Goal: Information Seeking & Learning: Learn about a topic

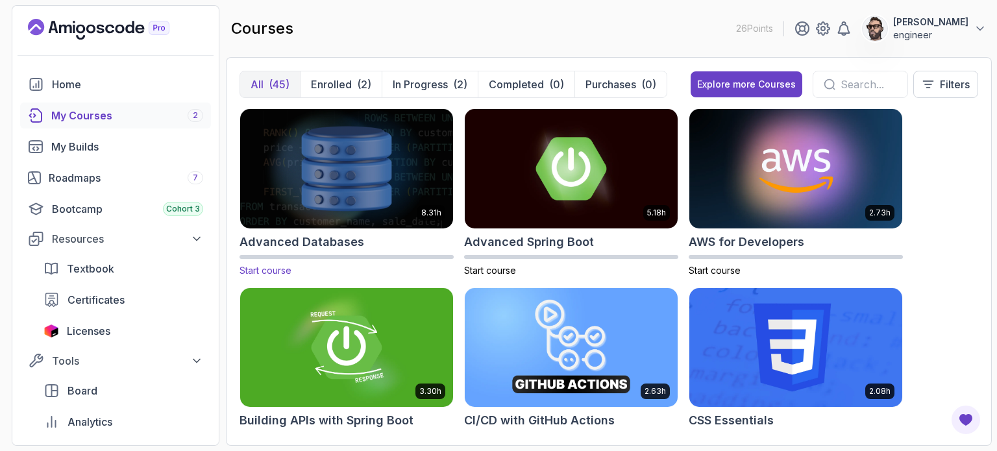
click at [408, 168] on img at bounding box center [346, 168] width 223 height 125
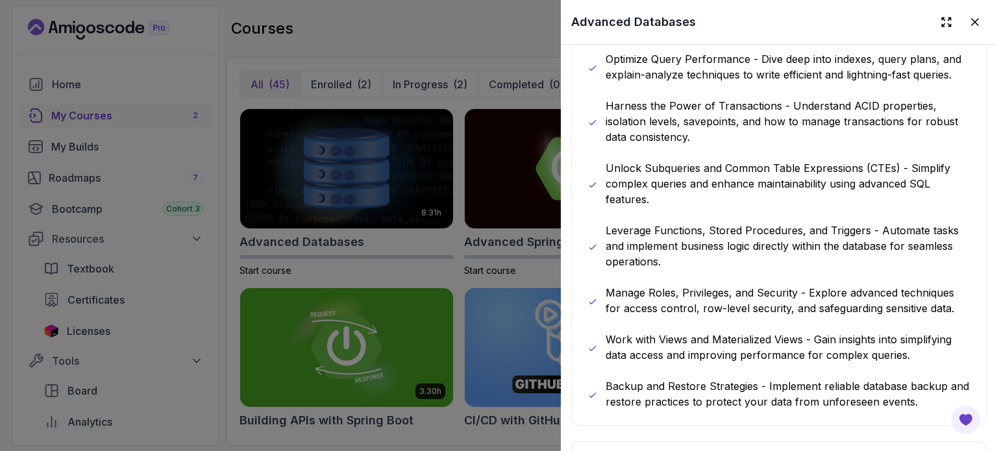
scroll to position [789, 0]
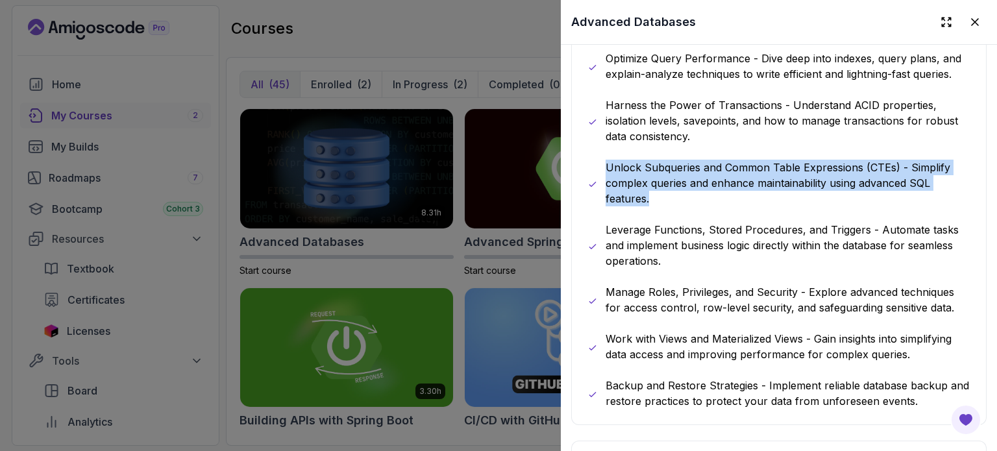
drag, startPoint x: 605, startPoint y: 162, endPoint x: 660, endPoint y: 190, distance: 61.6
click at [660, 190] on div "Unlock Subqueries and Common Table Expressions (CTEs) - Simplify complex querie…" at bounding box center [779, 183] width 383 height 47
copy p "Unlock Subqueries and Common Table Expressions (CTEs) - Simplify complex querie…"
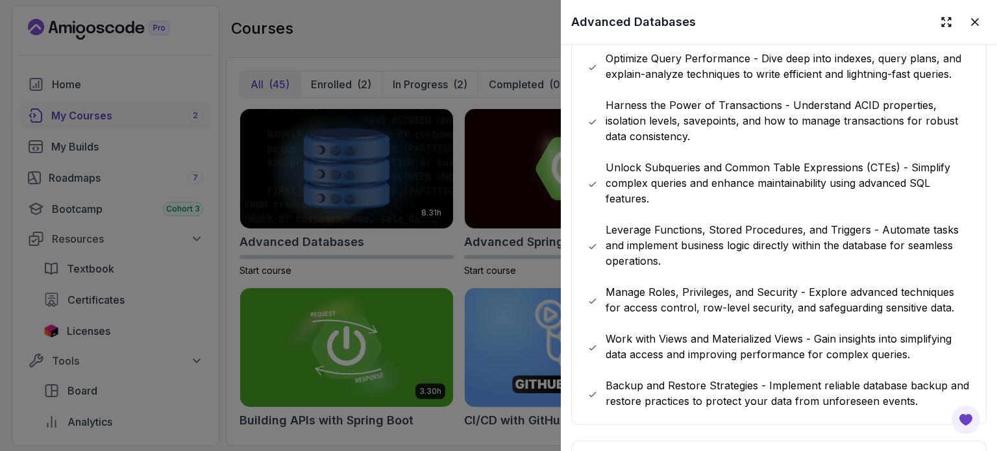
click at [461, 282] on div at bounding box center [498, 225] width 997 height 451
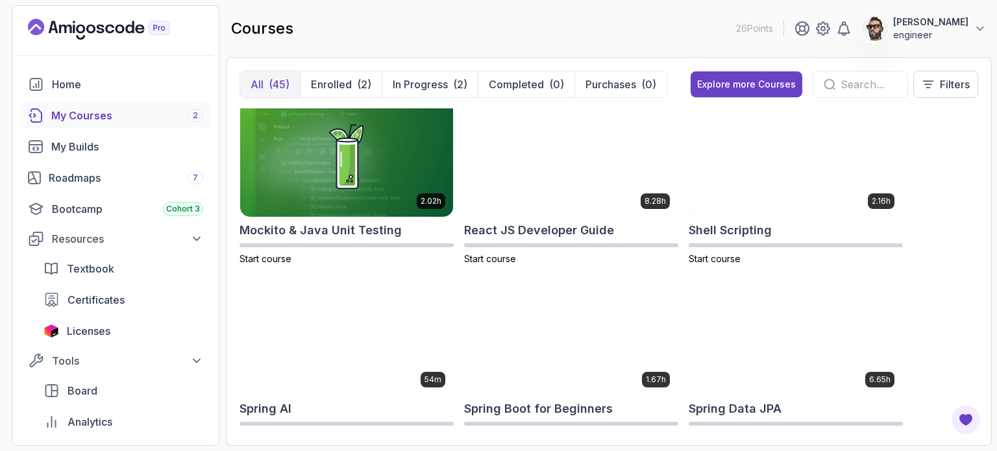
scroll to position [1979, 0]
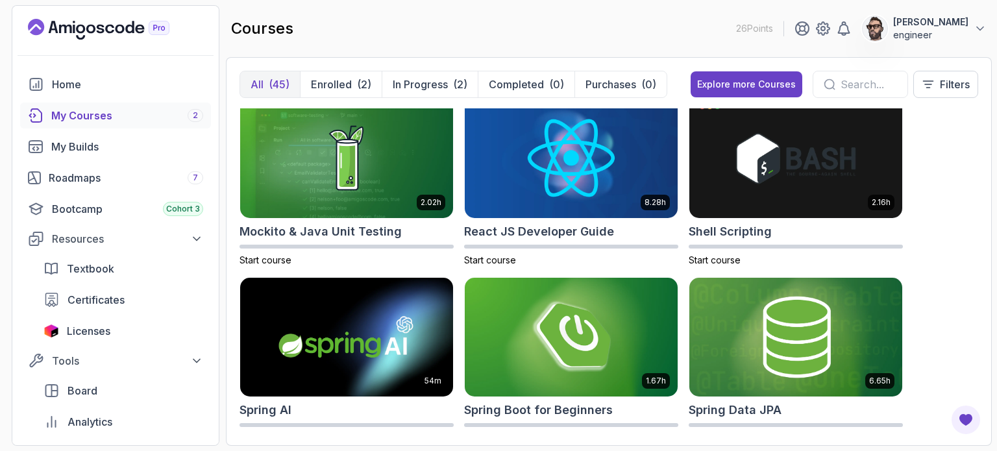
click at [481, 297] on img at bounding box center [571, 337] width 213 height 119
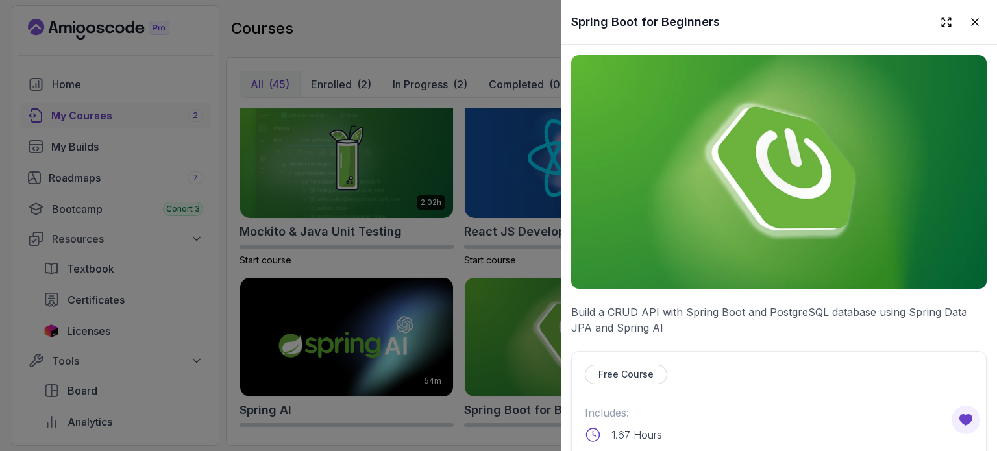
click at [501, 425] on div at bounding box center [498, 225] width 997 height 451
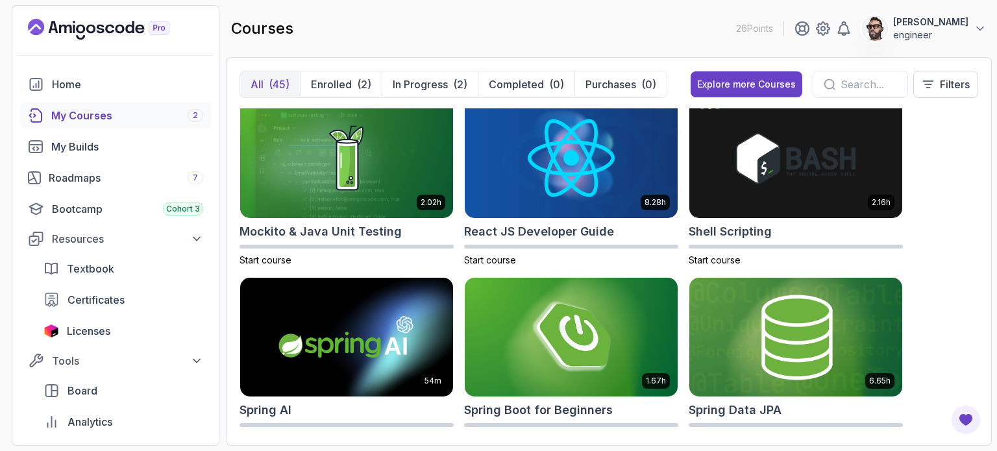
click at [781, 386] on img at bounding box center [795, 337] width 223 height 125
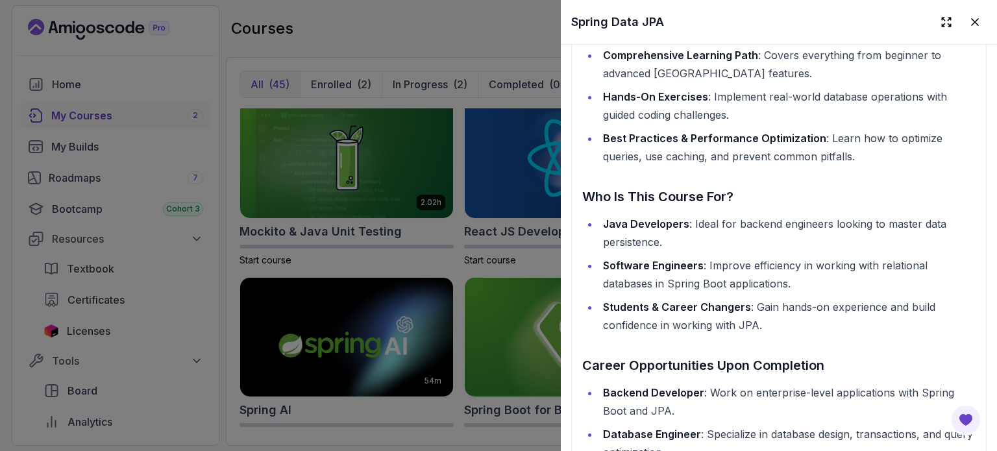
scroll to position [1561, 0]
click at [523, 263] on div at bounding box center [498, 225] width 997 height 451
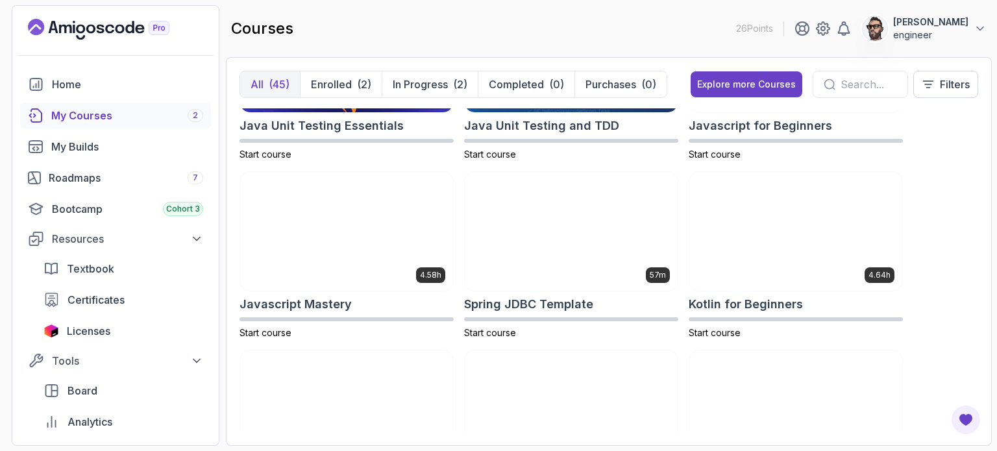
scroll to position [1548, 0]
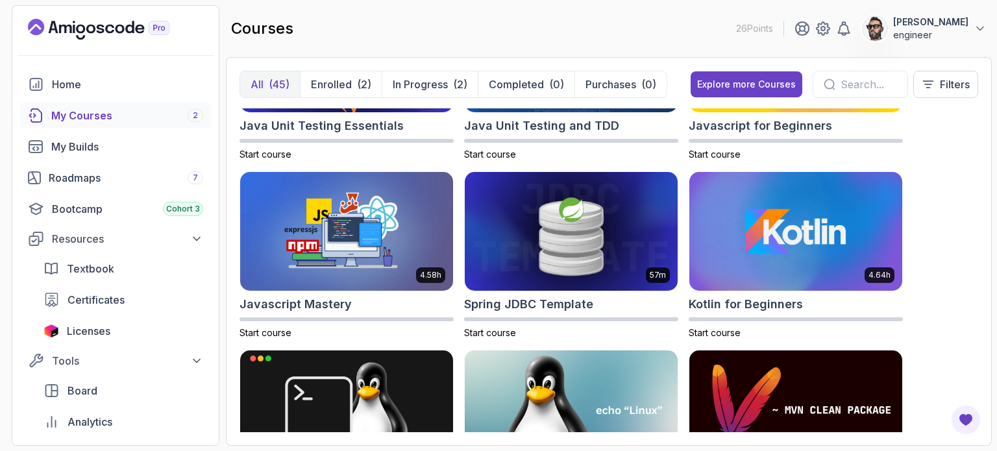
click at [523, 263] on img at bounding box center [571, 231] width 213 height 119
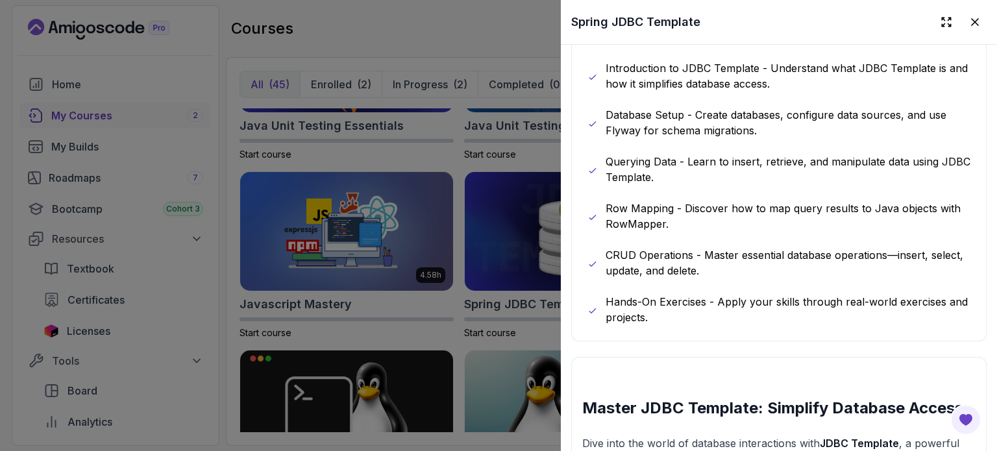
scroll to position [752, 0]
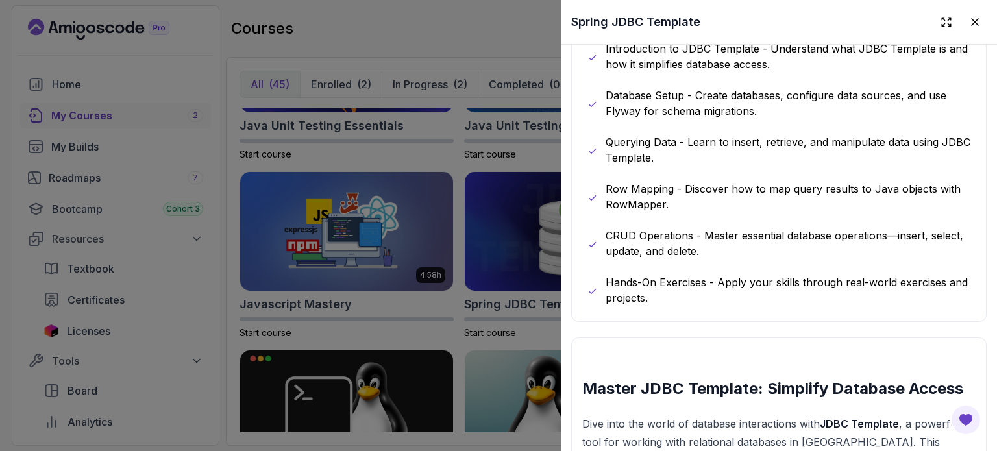
click at [457, 299] on div at bounding box center [498, 225] width 997 height 451
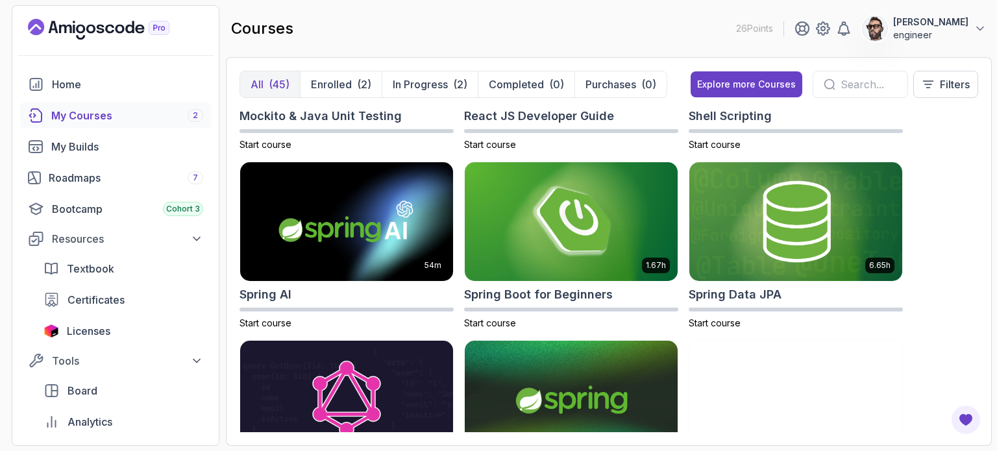
scroll to position [2096, 0]
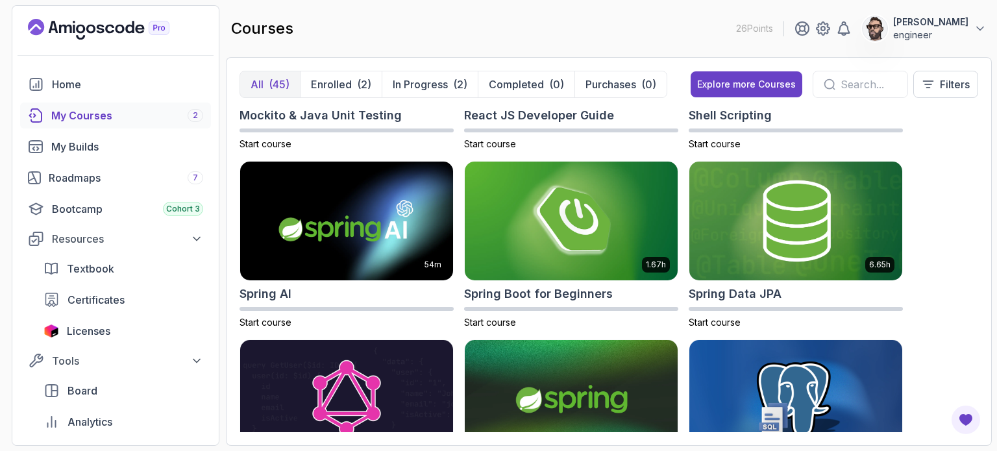
click at [842, 86] on input "text" at bounding box center [869, 85] width 56 height 16
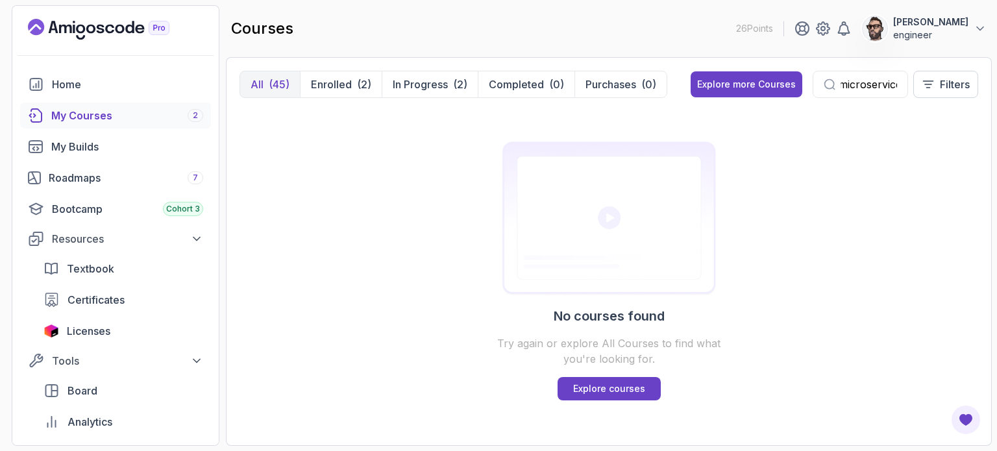
scroll to position [0, 8]
type input "microservices"
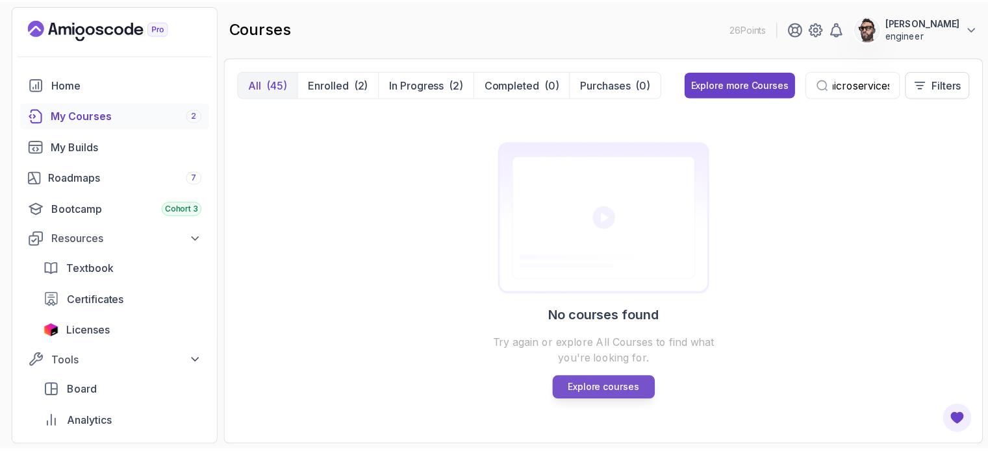
scroll to position [0, 0]
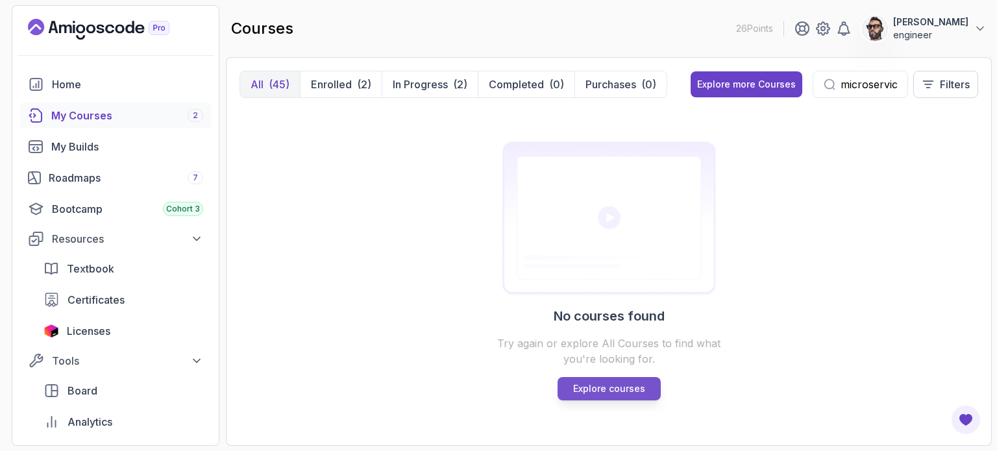
click at [579, 385] on p "Explore courses" at bounding box center [609, 388] width 72 height 13
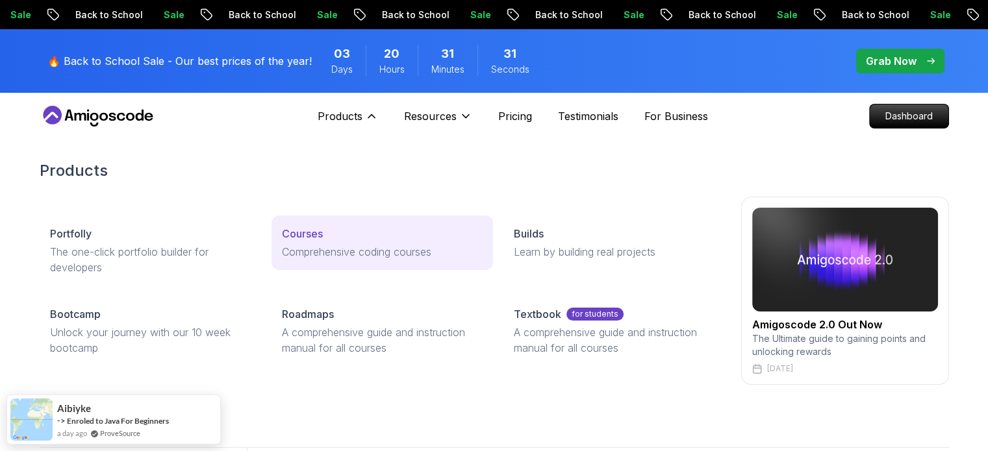
click at [342, 262] on link "Courses Comprehensive coding courses" at bounding box center [381, 243] width 221 height 55
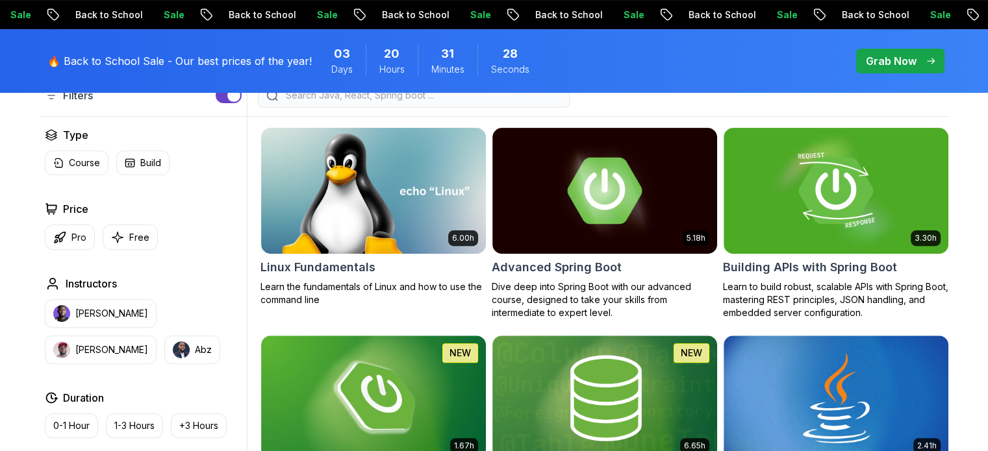
scroll to position [382, 0]
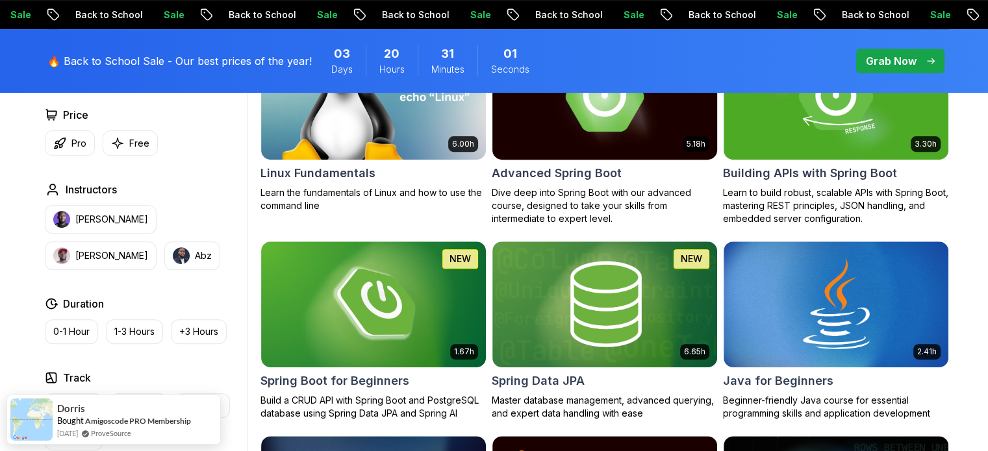
scroll to position [468, 0]
click at [814, 168] on h2 "Building APIs with Spring Boot" at bounding box center [810, 173] width 174 height 18
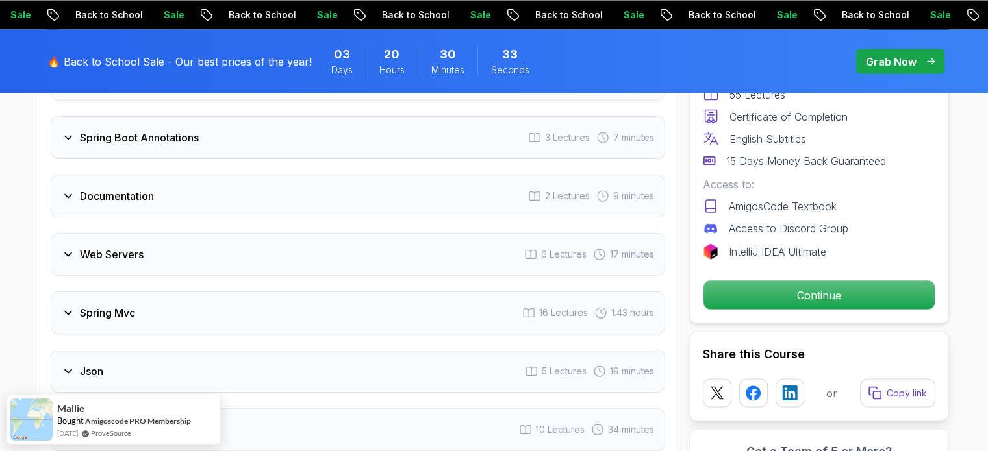
scroll to position [2414, 0]
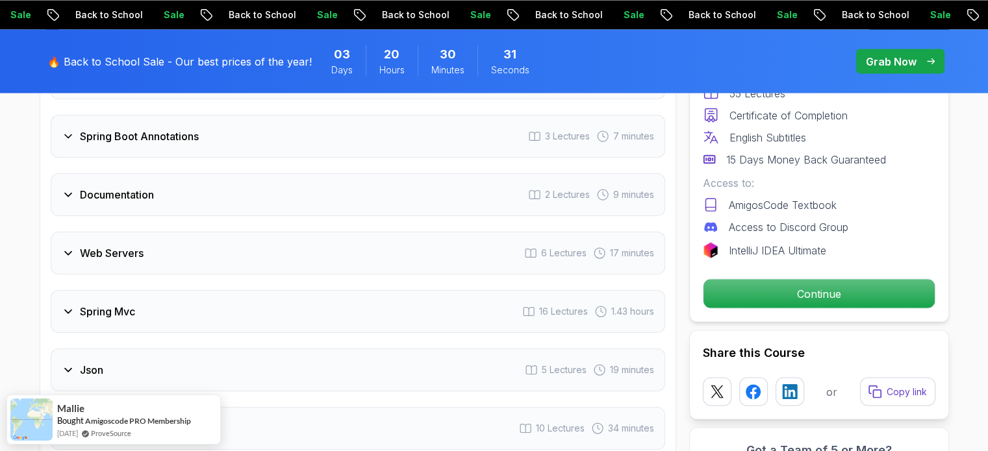
click at [279, 290] on div "Spring Mvc 16 Lectures 1.43 hours" at bounding box center [358, 311] width 614 height 43
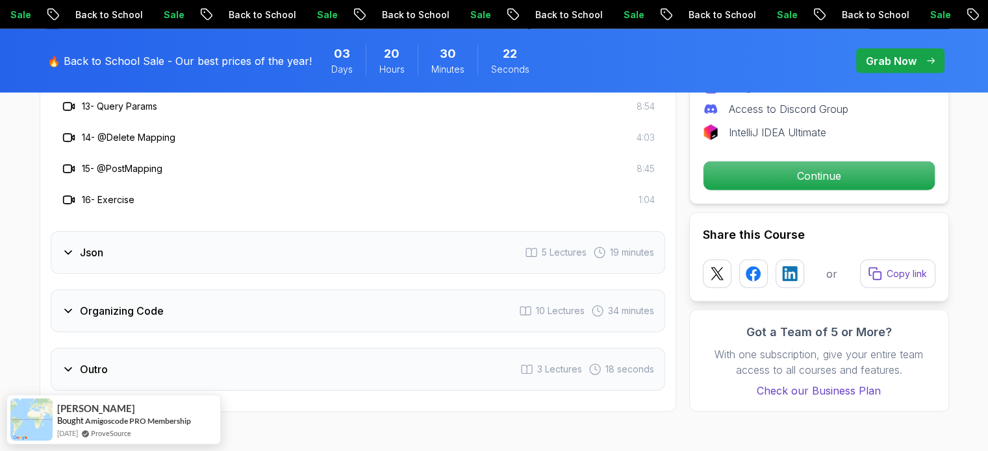
scroll to position [2954, 0]
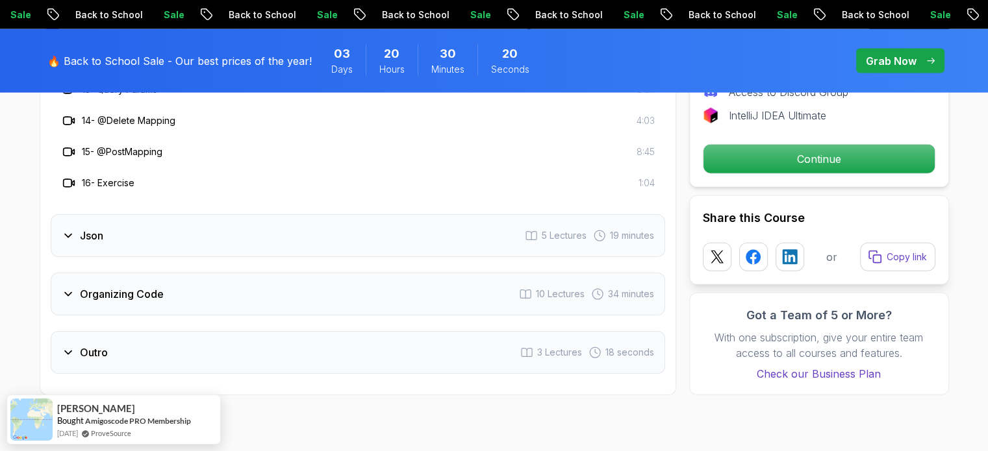
click at [309, 275] on div "Organizing Code 10 Lectures 34 minutes" at bounding box center [358, 294] width 614 height 43
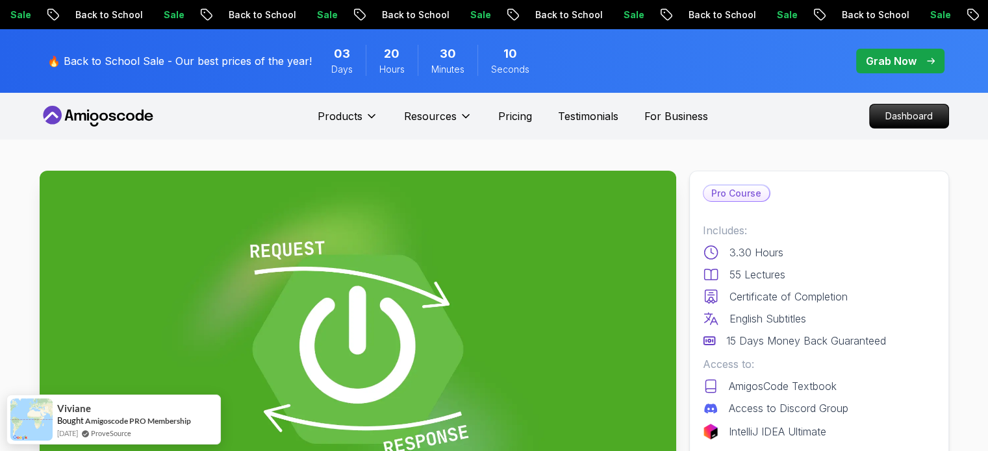
scroll to position [0, 0]
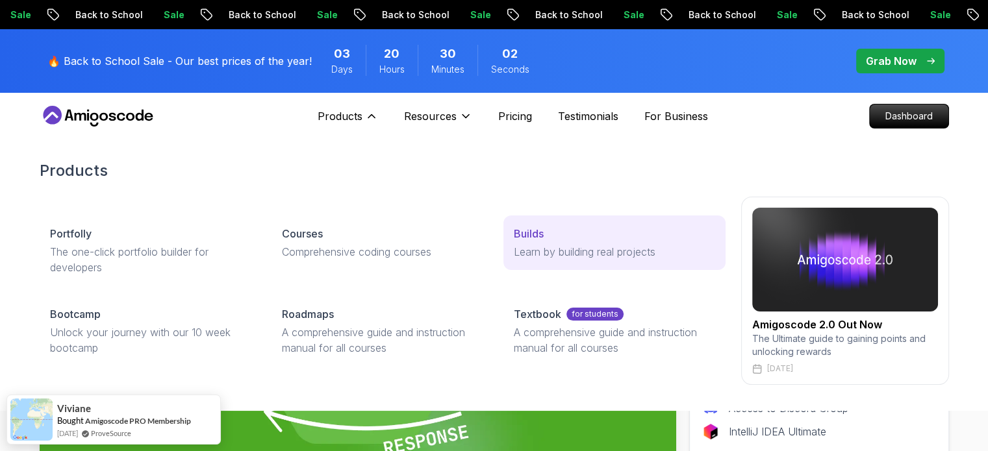
click at [538, 238] on p "Builds" at bounding box center [529, 234] width 30 height 16
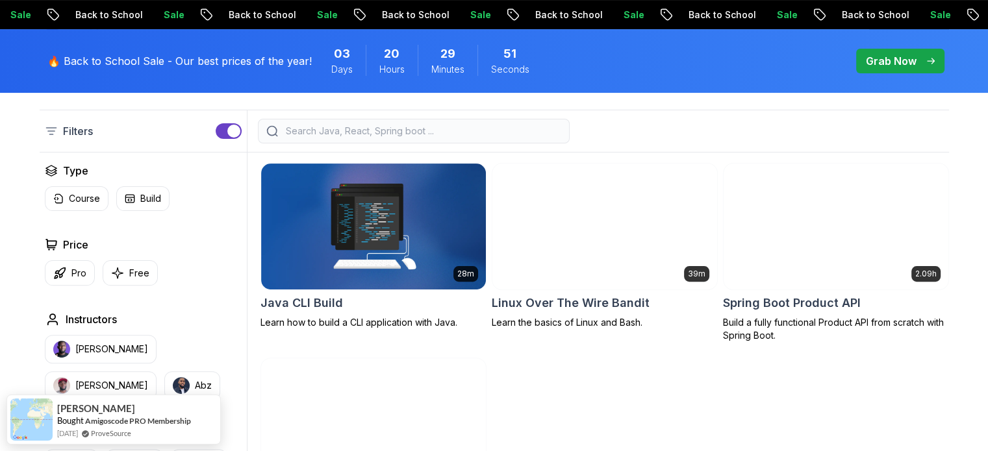
scroll to position [336, 0]
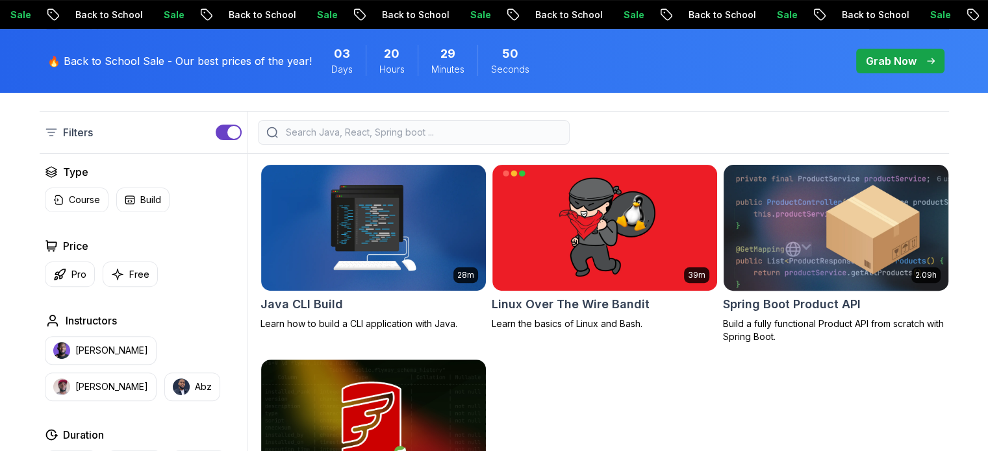
click at [784, 254] on img at bounding box center [836, 228] width 236 height 132
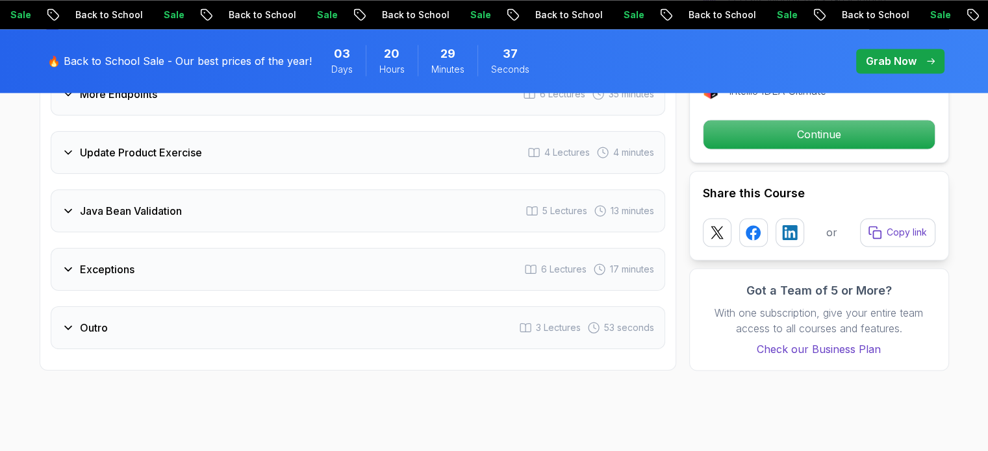
scroll to position [1904, 0]
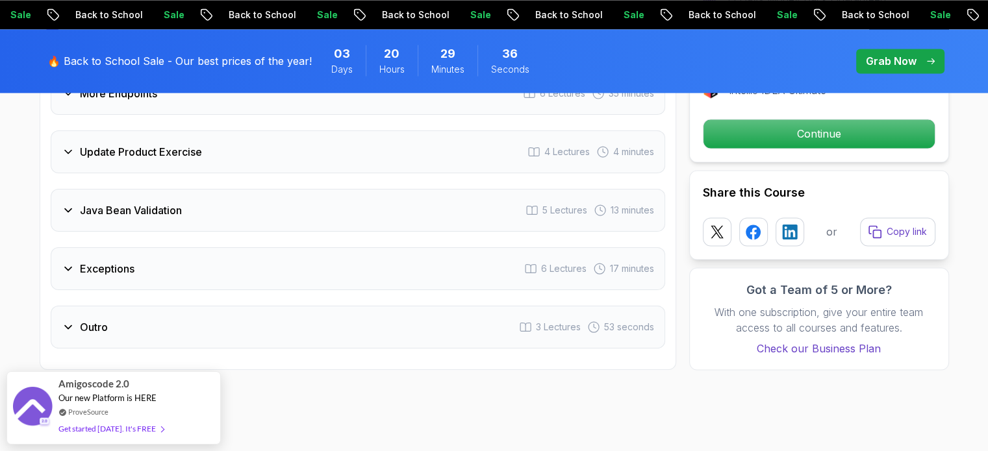
click at [397, 262] on div "Exceptions 6 Lectures 17 minutes" at bounding box center [358, 268] width 614 height 43
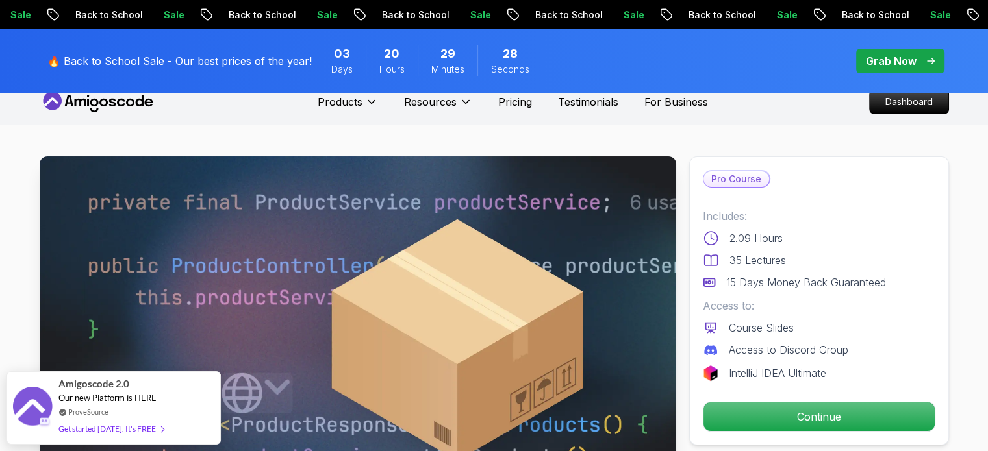
scroll to position [0, 0]
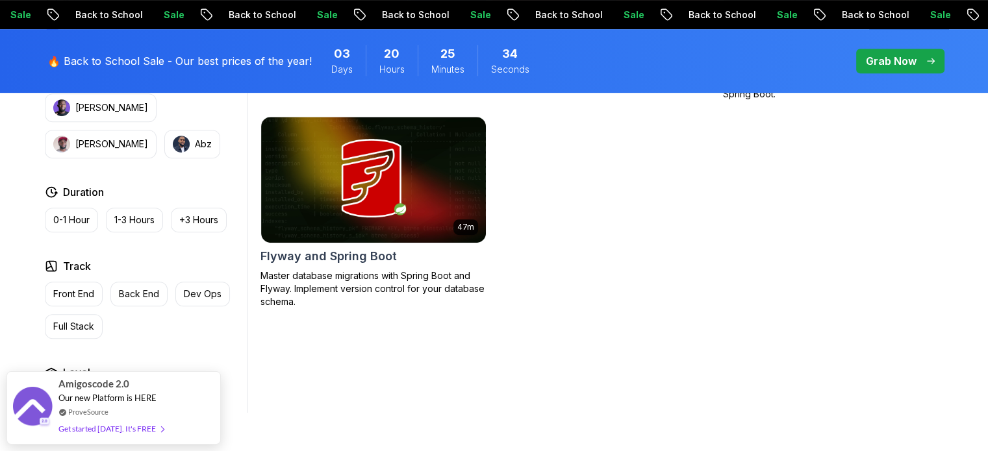
scroll to position [580, 0]
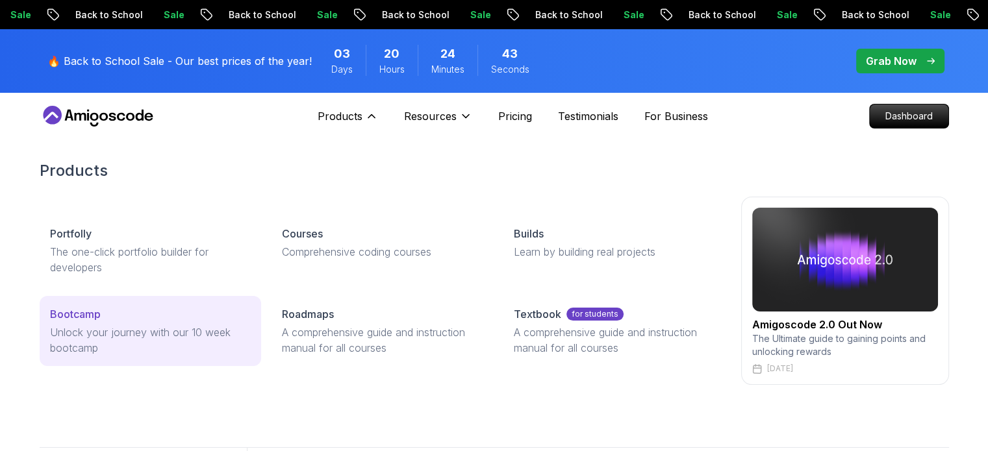
click at [203, 339] on p "Unlock your journey with our 10 week bootcamp" at bounding box center [150, 340] width 201 height 31
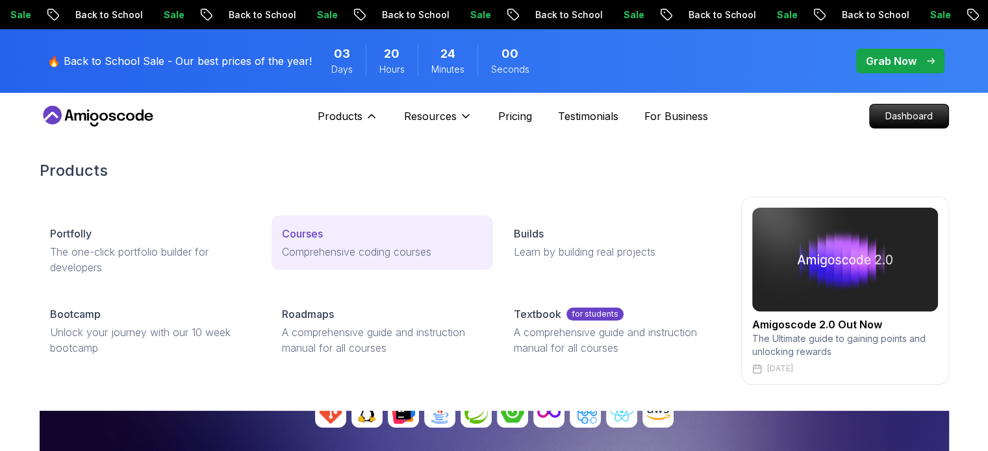
click at [392, 257] on p "Comprehensive coding courses" at bounding box center [382, 252] width 201 height 16
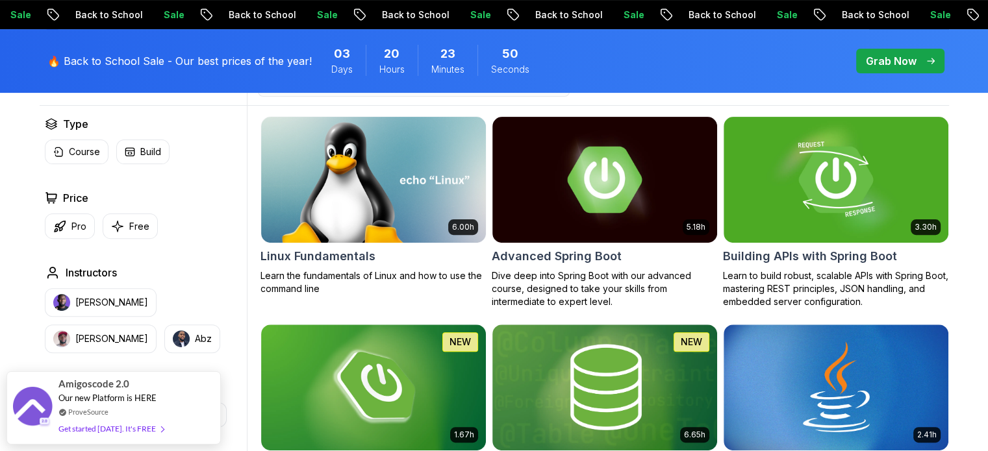
scroll to position [384, 0]
click at [71, 221] on p "Pro" at bounding box center [78, 226] width 15 height 13
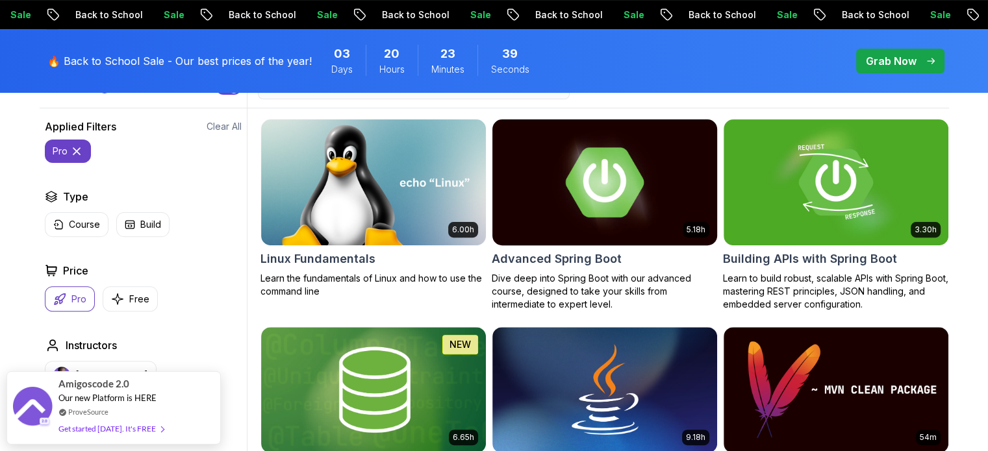
scroll to position [381, 0]
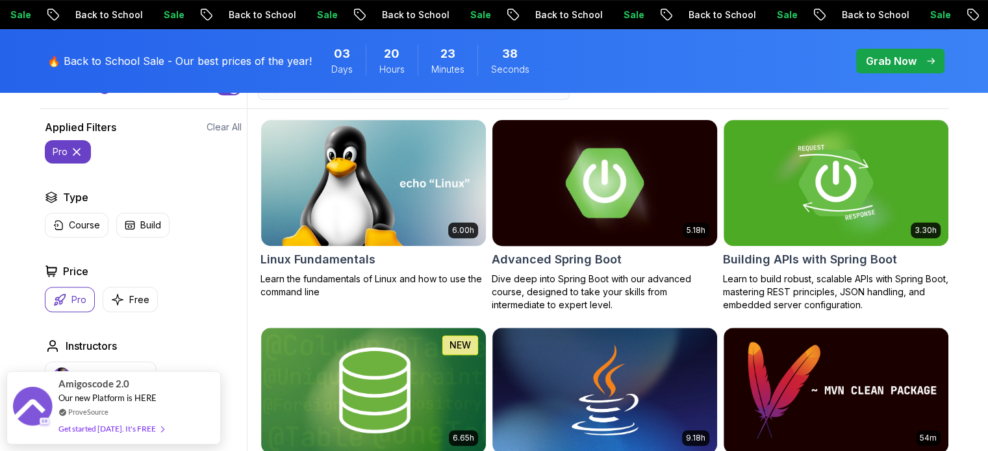
click at [636, 186] on img at bounding box center [604, 183] width 236 height 132
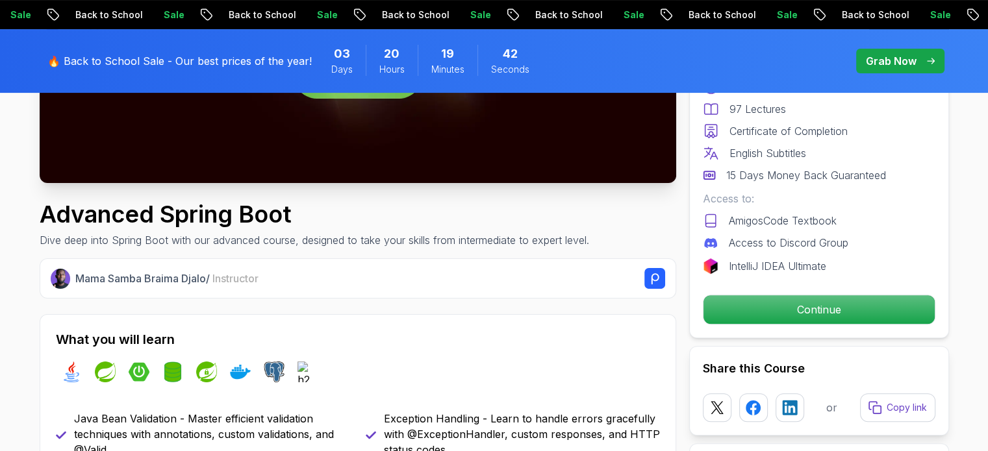
scroll to position [345, 0]
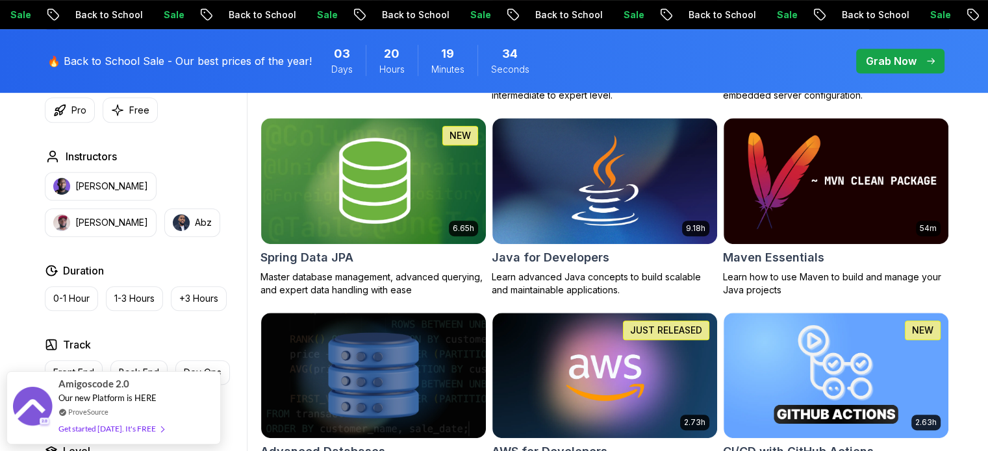
scroll to position [645, 0]
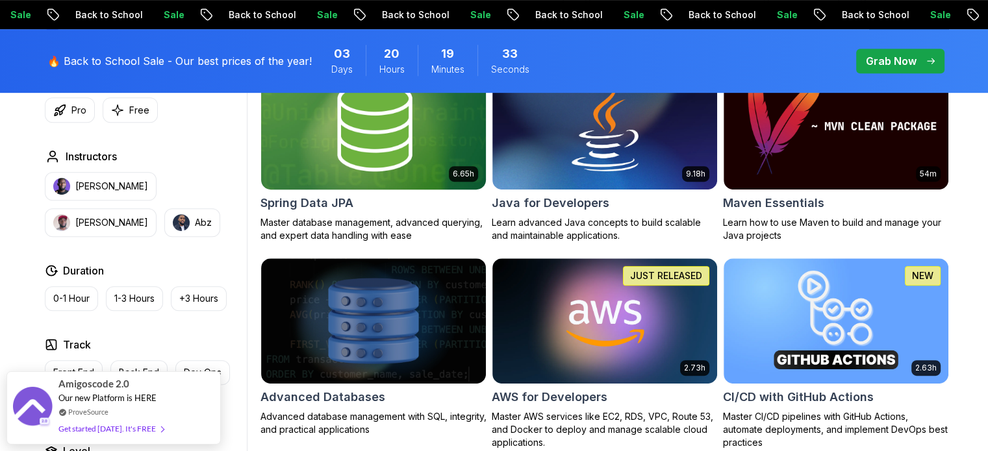
click at [338, 207] on h2 "Spring Data JPA" at bounding box center [306, 203] width 93 height 18
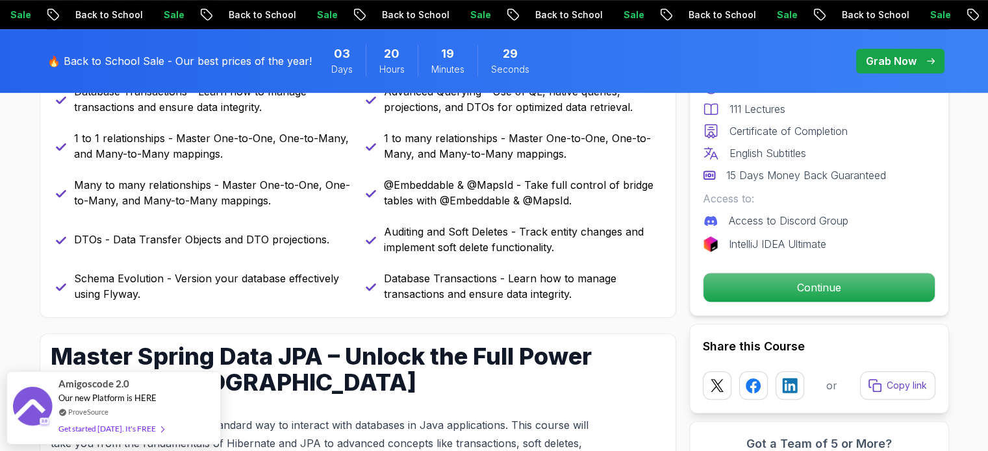
scroll to position [588, 0]
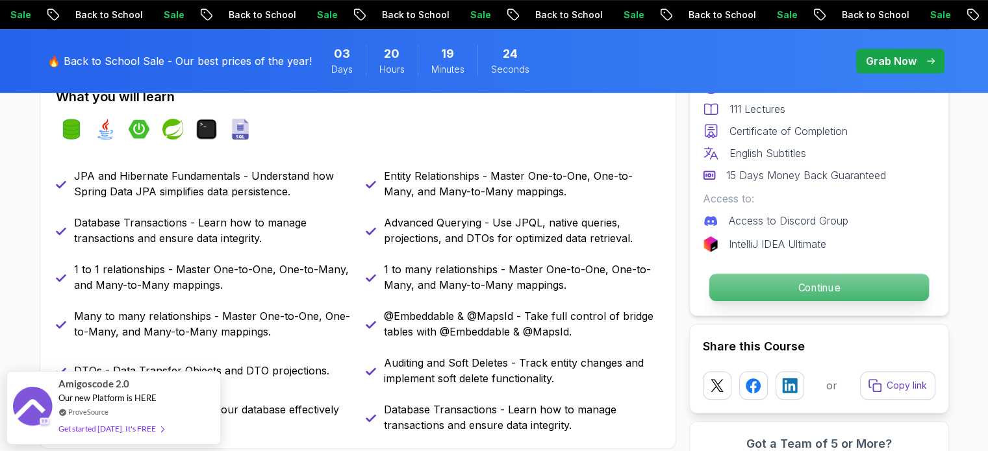
click at [828, 292] on p "Continue" at bounding box center [817, 287] width 219 height 27
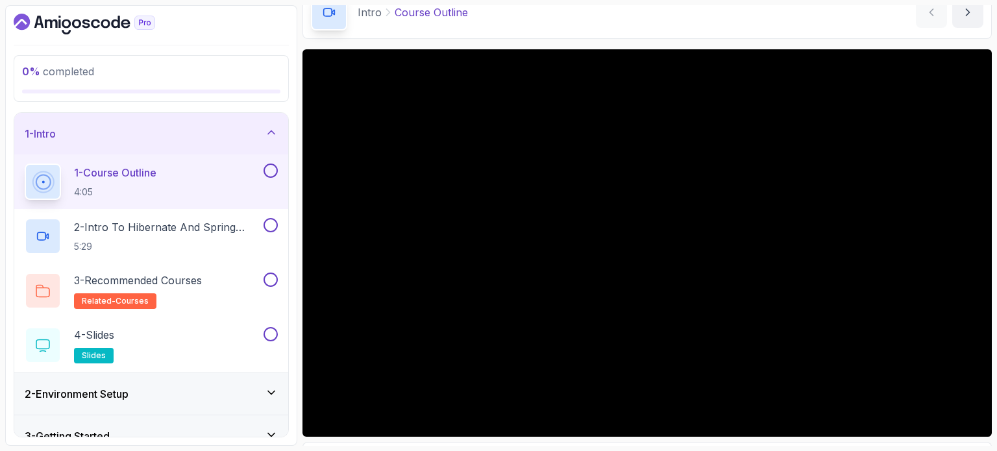
scroll to position [106, 0]
